Goal: Find specific page/section: Find specific page/section

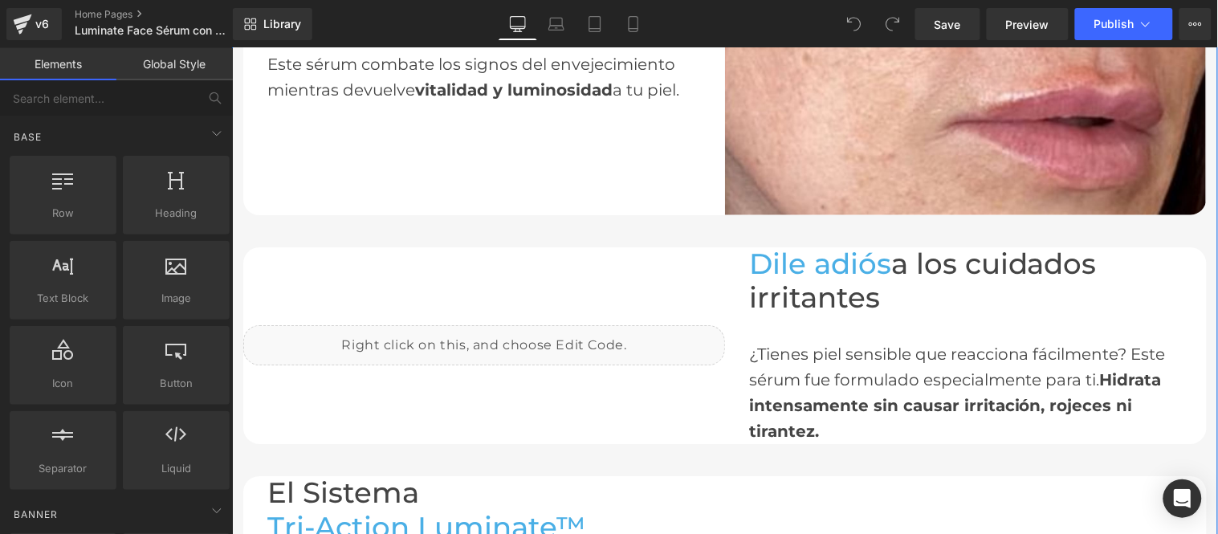
scroll to position [1427, 0]
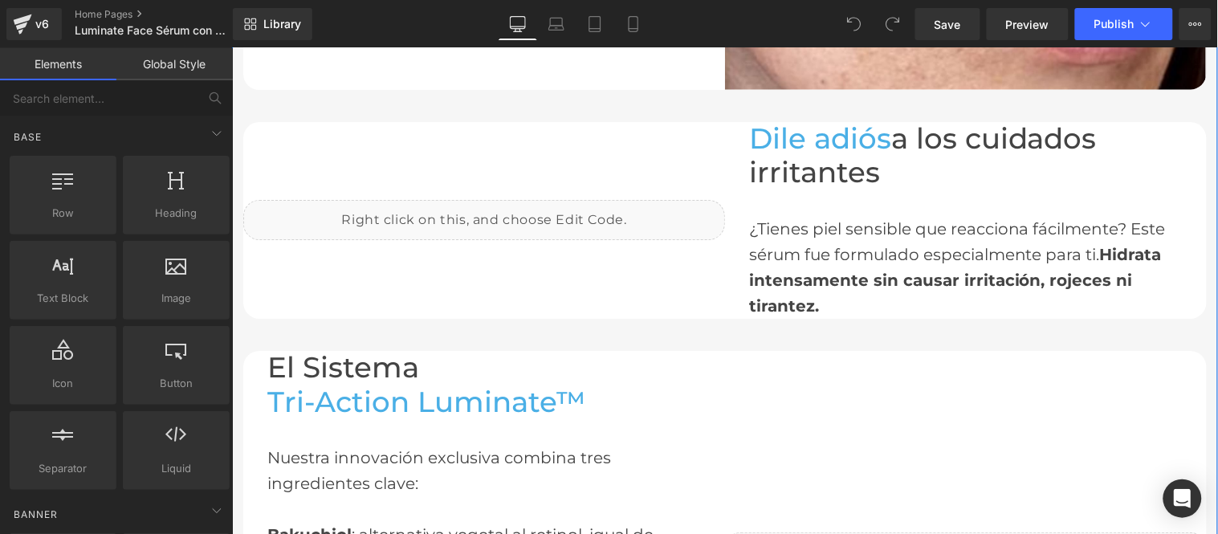
click at [520, 220] on div "Liquid" at bounding box center [483, 219] width 482 height 40
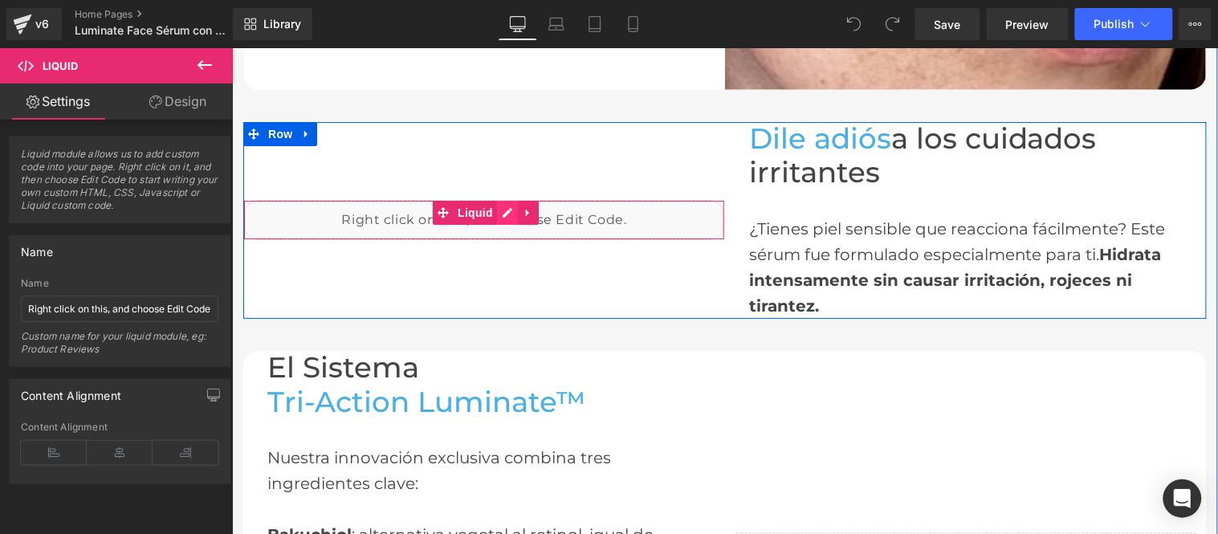
click at [502, 206] on div "Liquid" at bounding box center [483, 219] width 482 height 40
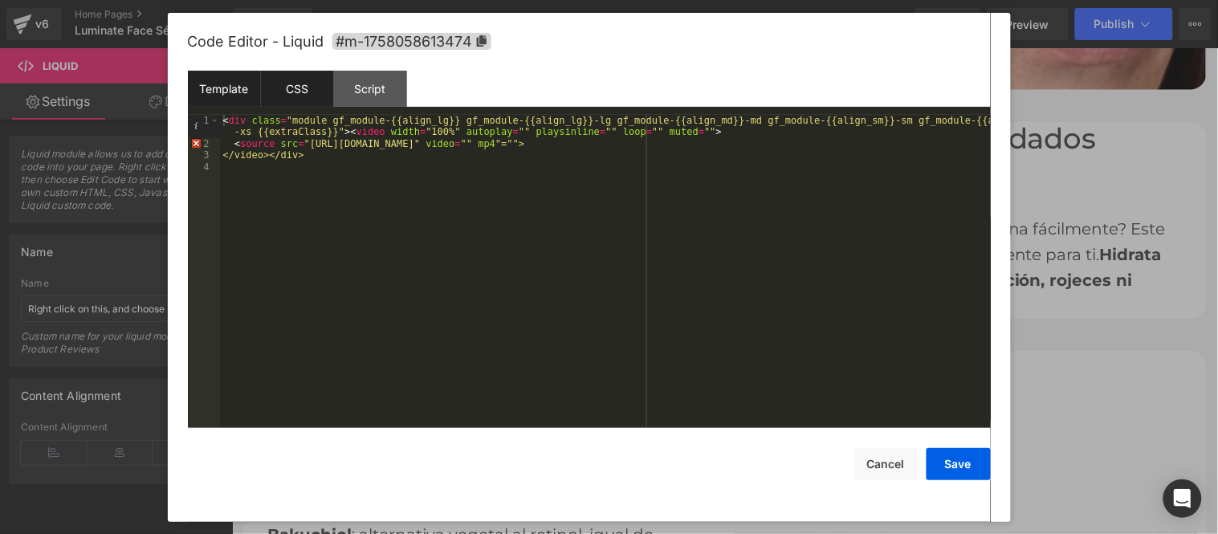
click at [303, 84] on div "CSS" at bounding box center [297, 89] width 73 height 36
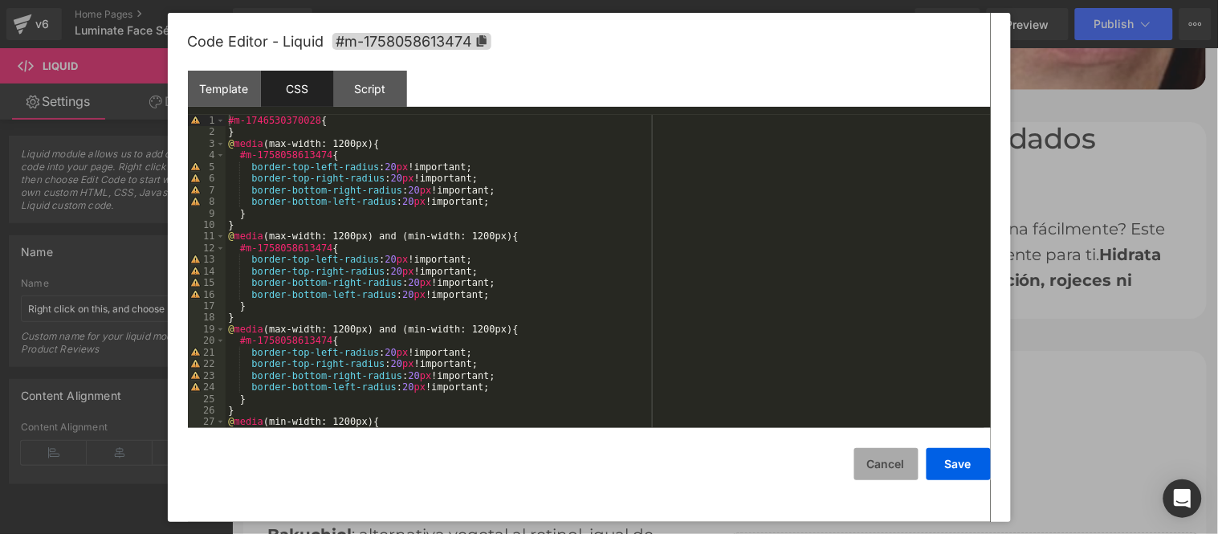
click at [890, 469] on button "Cancel" at bounding box center [886, 464] width 64 height 32
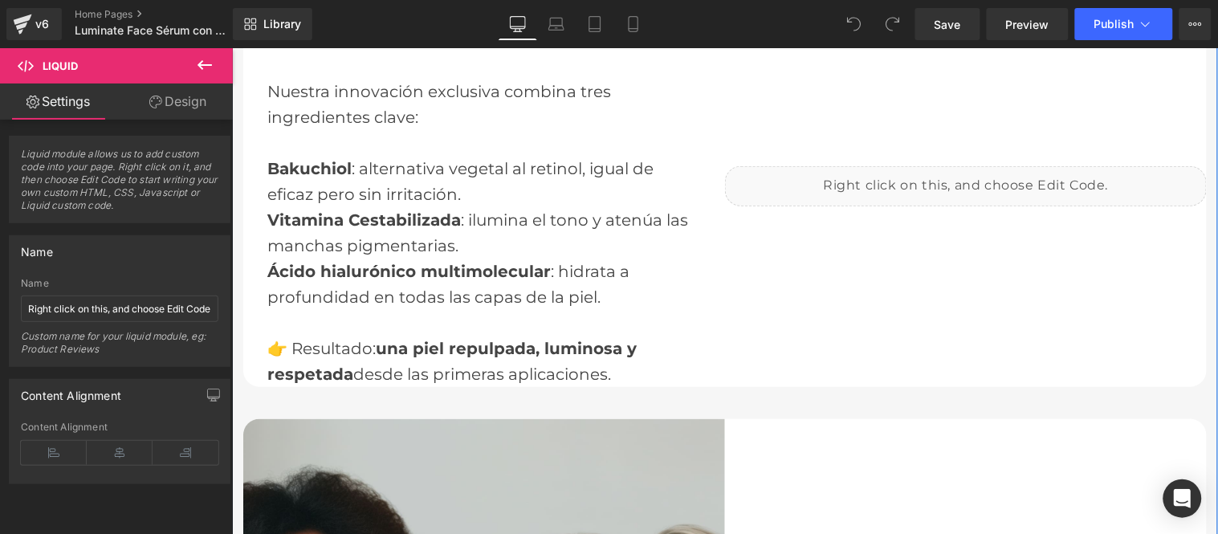
scroll to position [1695, 0]
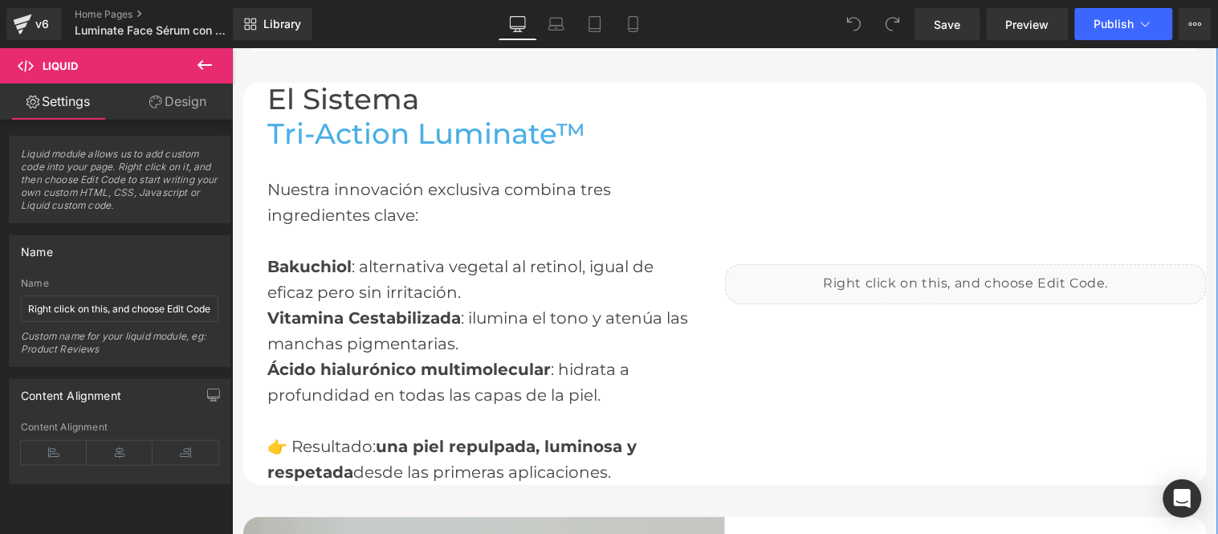
click at [997, 270] on div "Liquid" at bounding box center [965, 283] width 482 height 40
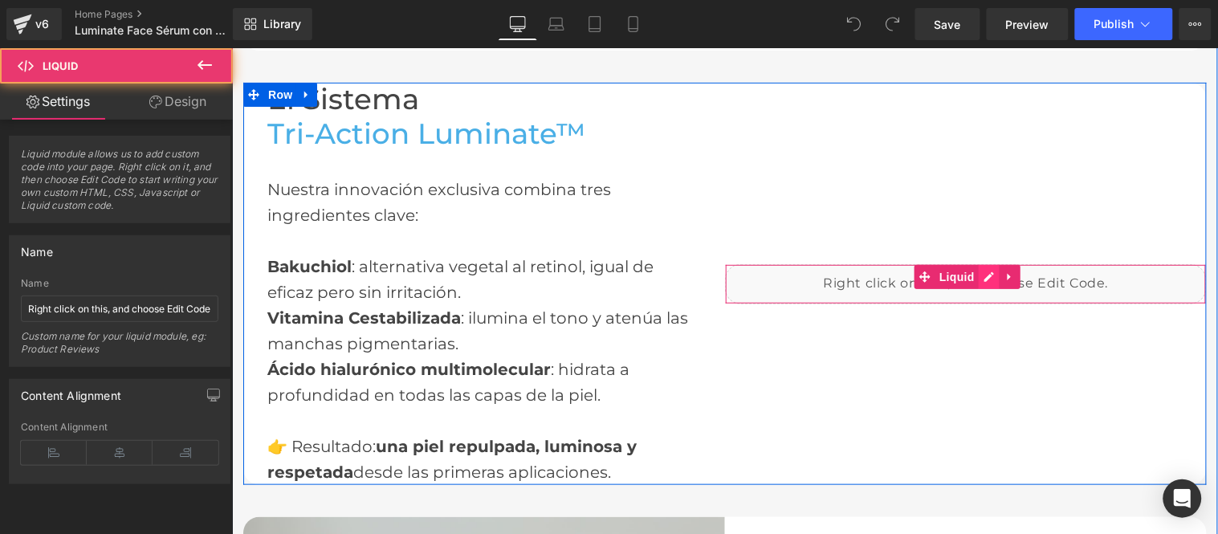
click at [980, 269] on div "Liquid" at bounding box center [965, 283] width 482 height 40
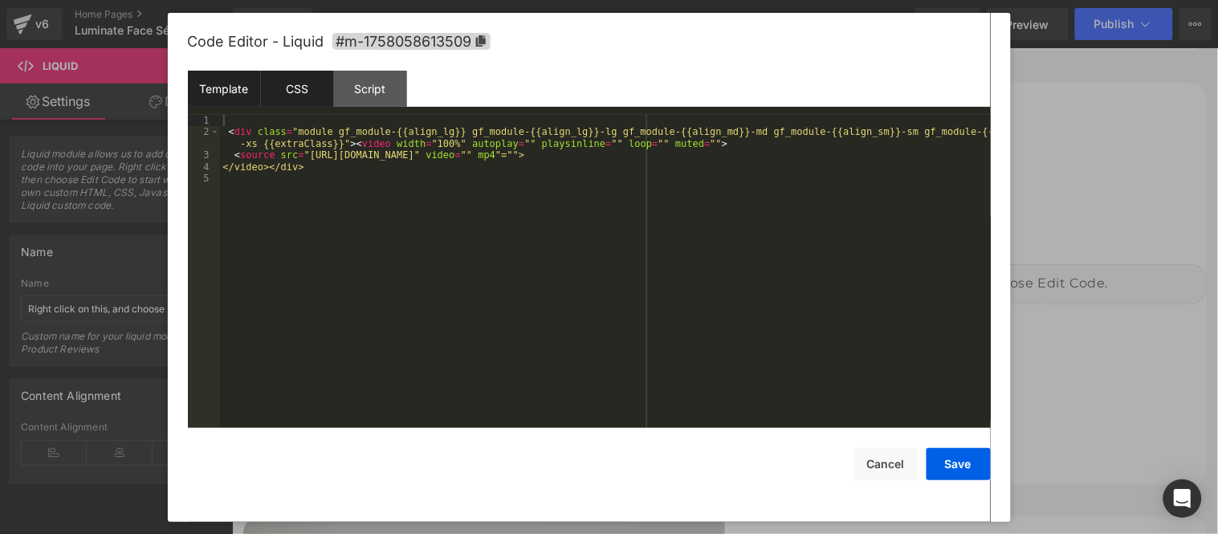
click at [303, 77] on div "CSS" at bounding box center [297, 89] width 73 height 36
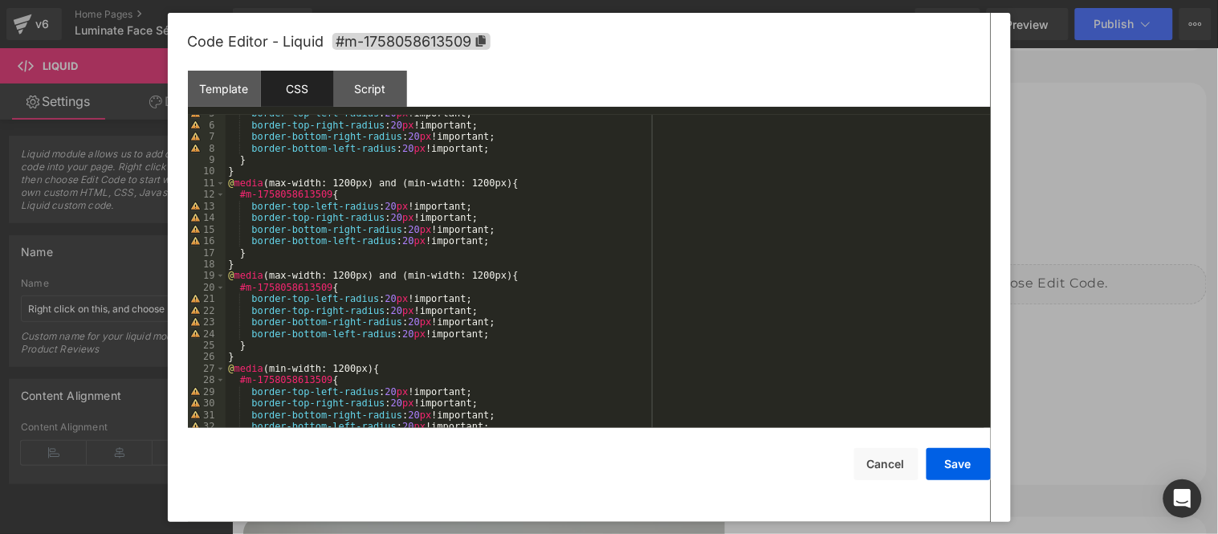
scroll to position [0, 0]
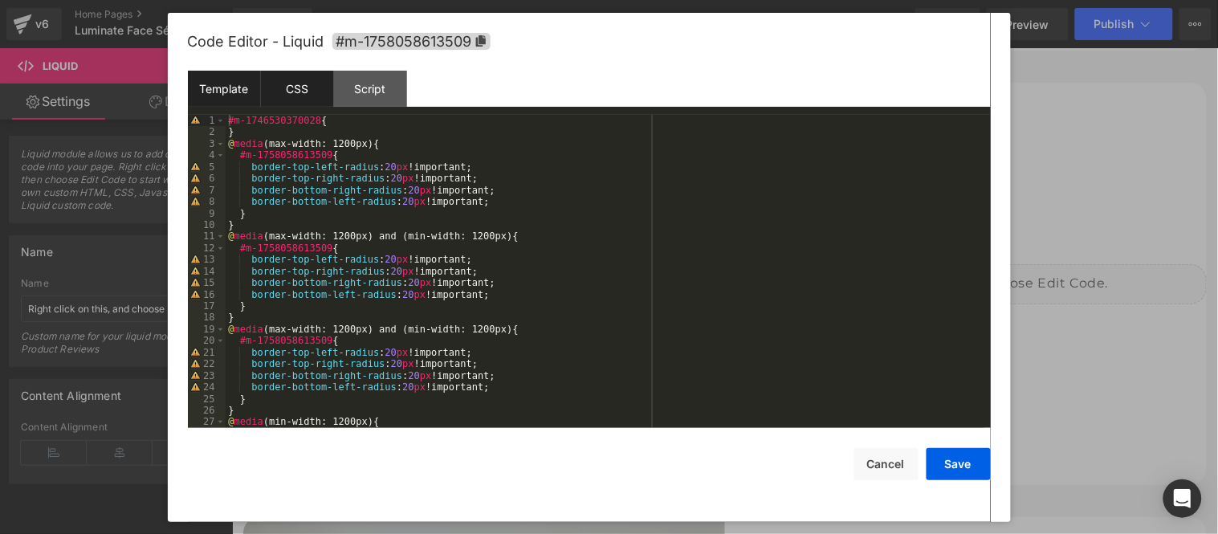
click at [228, 91] on div "Template" at bounding box center [224, 89] width 73 height 36
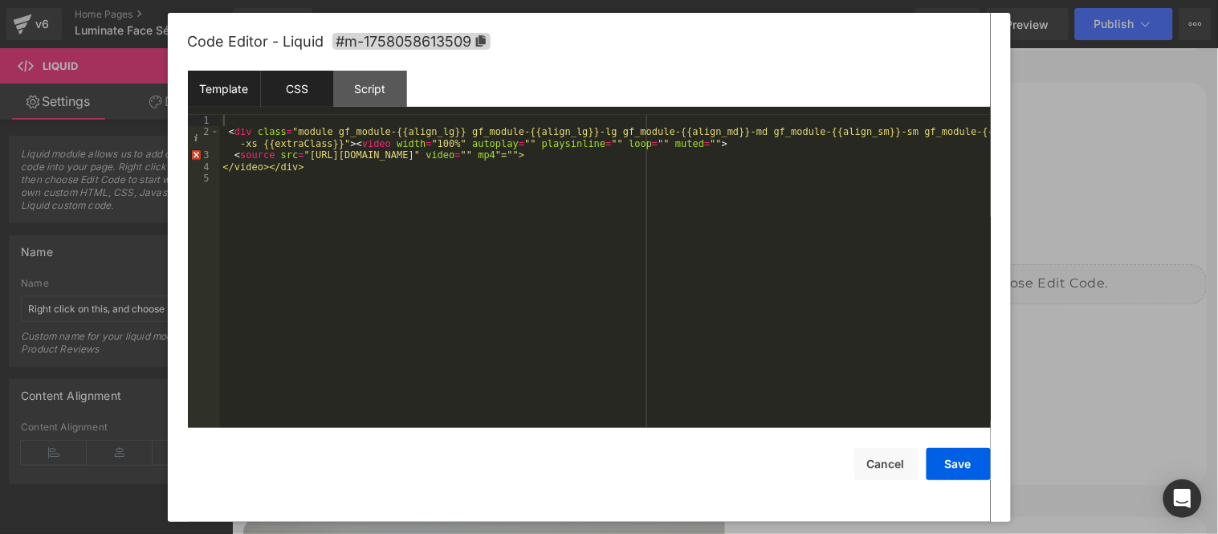
click at [290, 86] on div "CSS" at bounding box center [297, 89] width 73 height 36
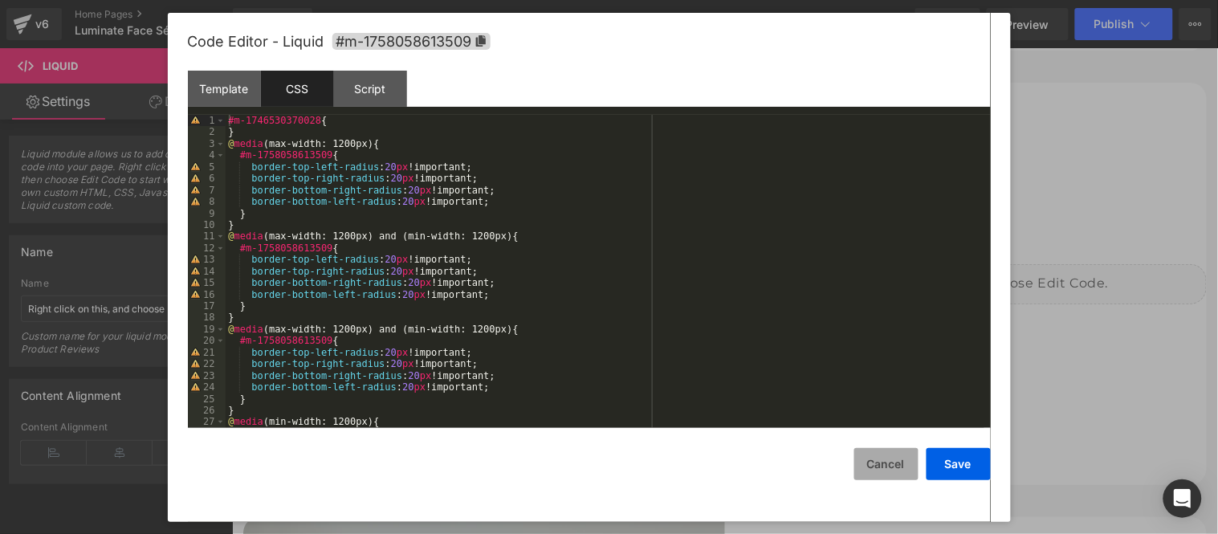
click at [886, 468] on button "Cancel" at bounding box center [886, 464] width 64 height 32
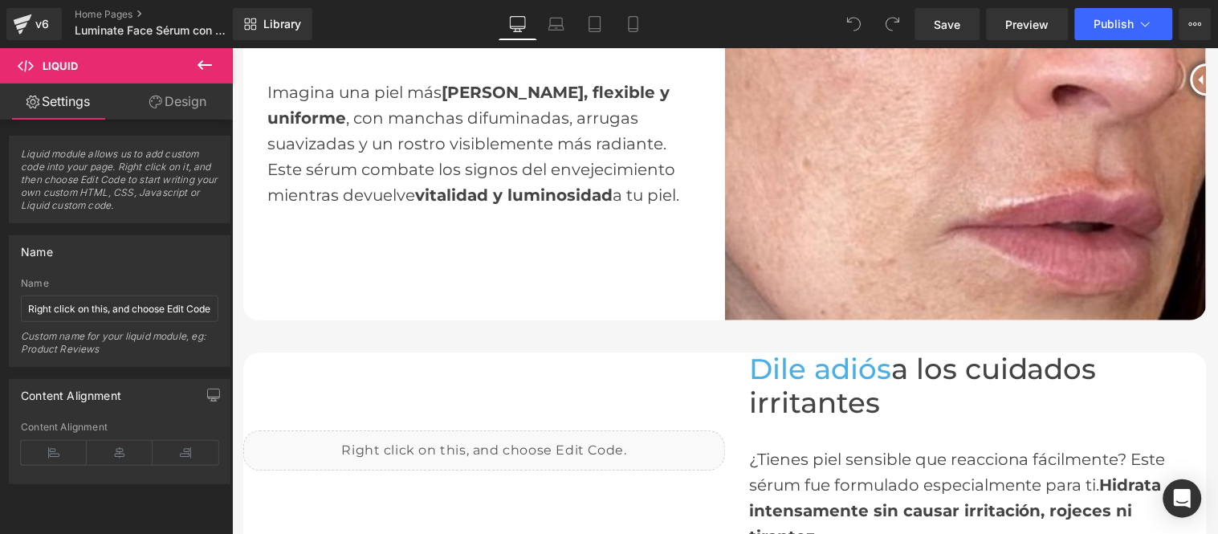
scroll to position [1249, 0]
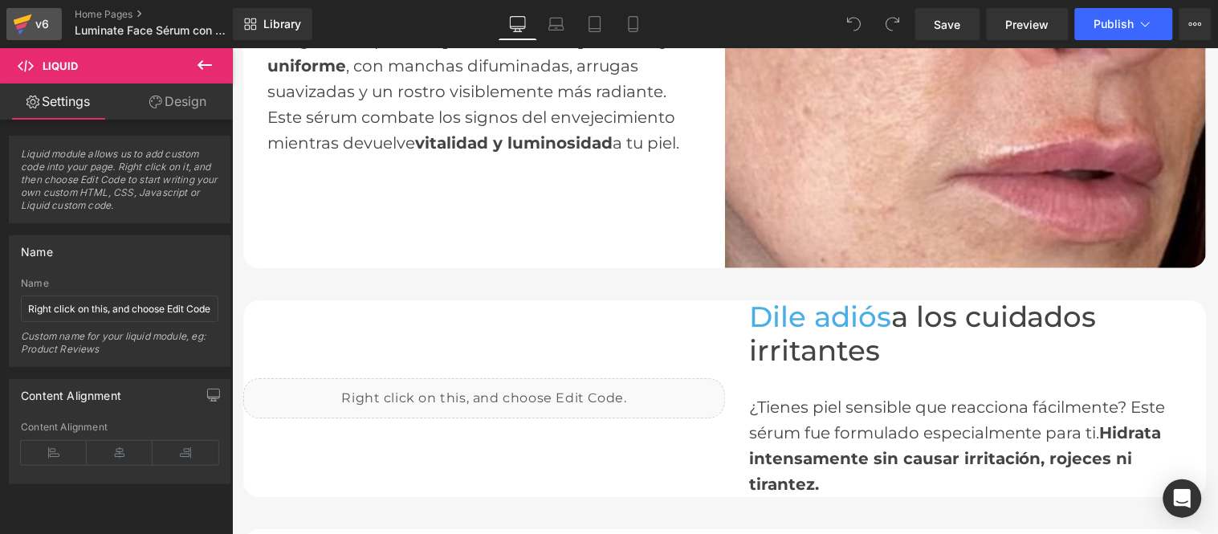
click at [47, 25] on div "v6" at bounding box center [42, 24] width 20 height 21
